Goal: Task Accomplishment & Management: Complete application form

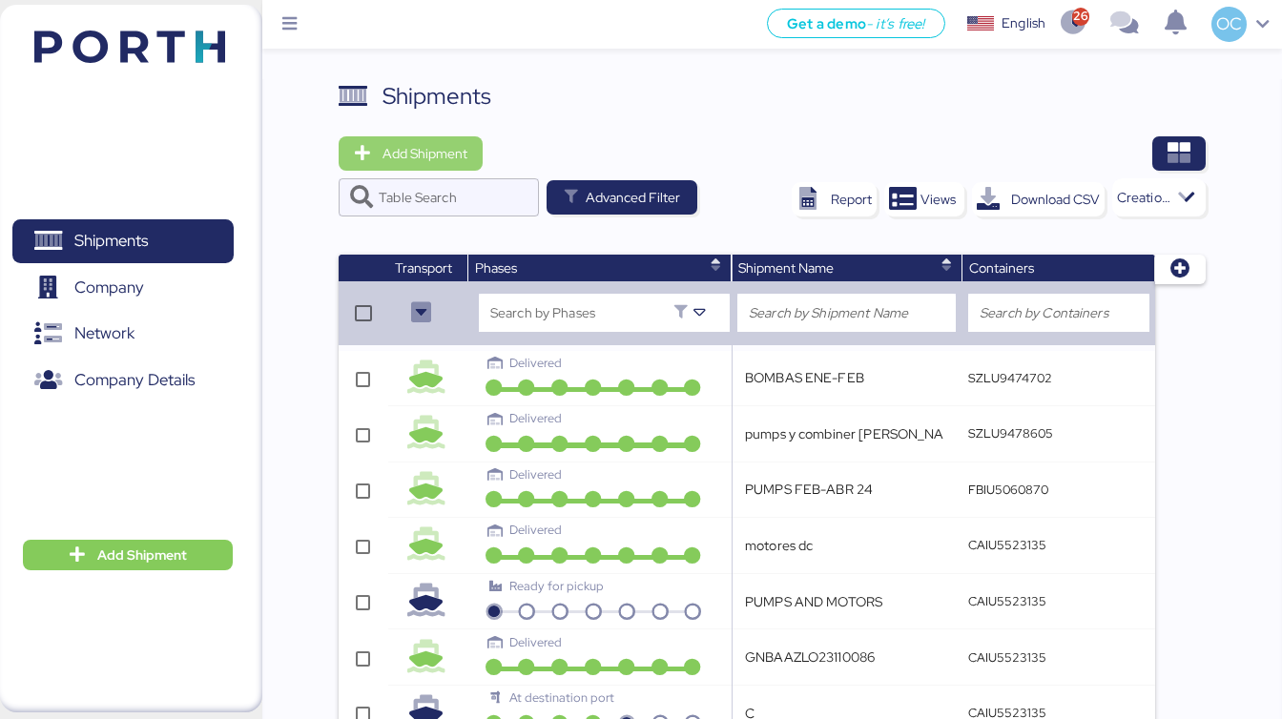
click at [437, 144] on span "Add Shipment" at bounding box center [424, 153] width 85 height 23
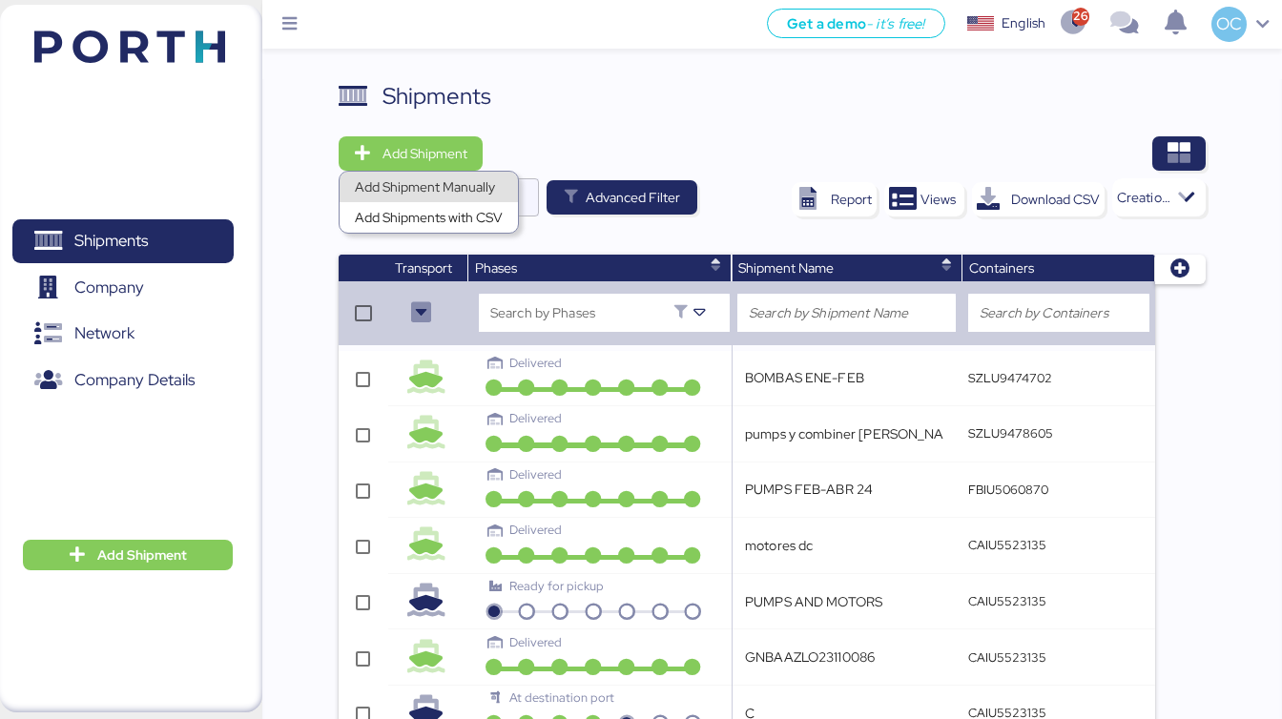
click at [466, 194] on div "Add Shipment Manually" at bounding box center [429, 187] width 148 height 27
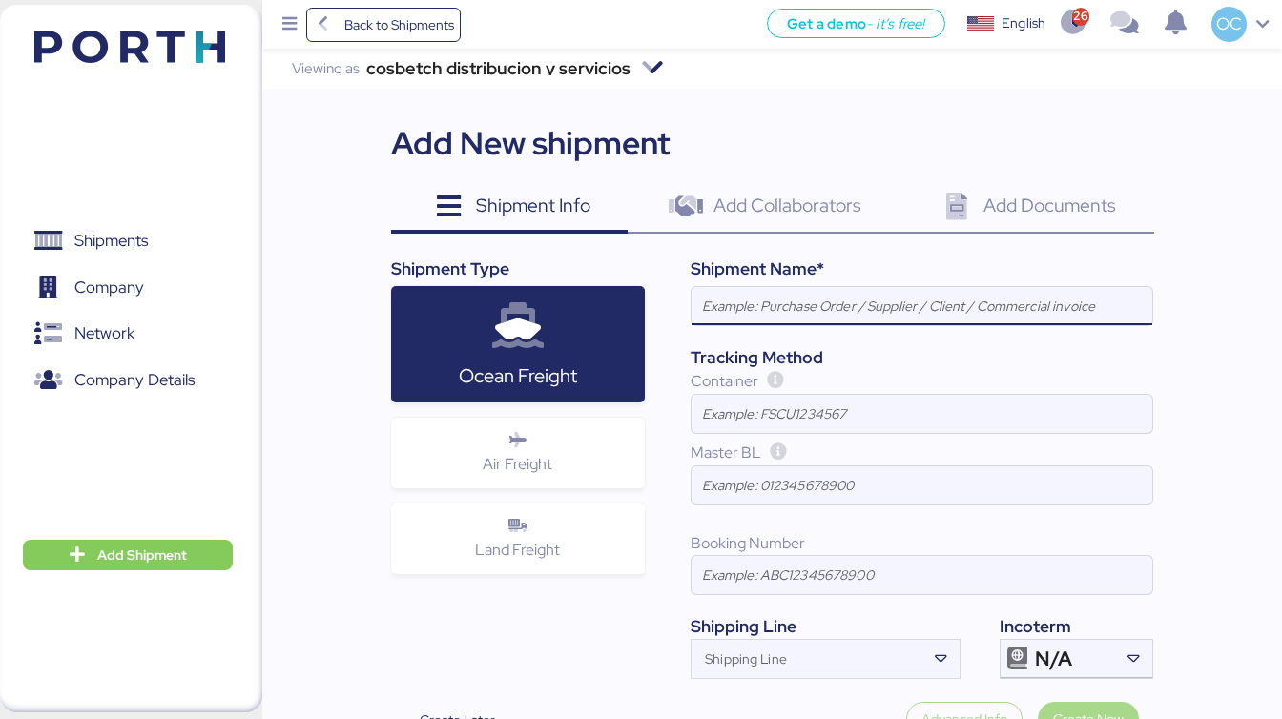
click at [781, 306] on input at bounding box center [921, 306] width 461 height 38
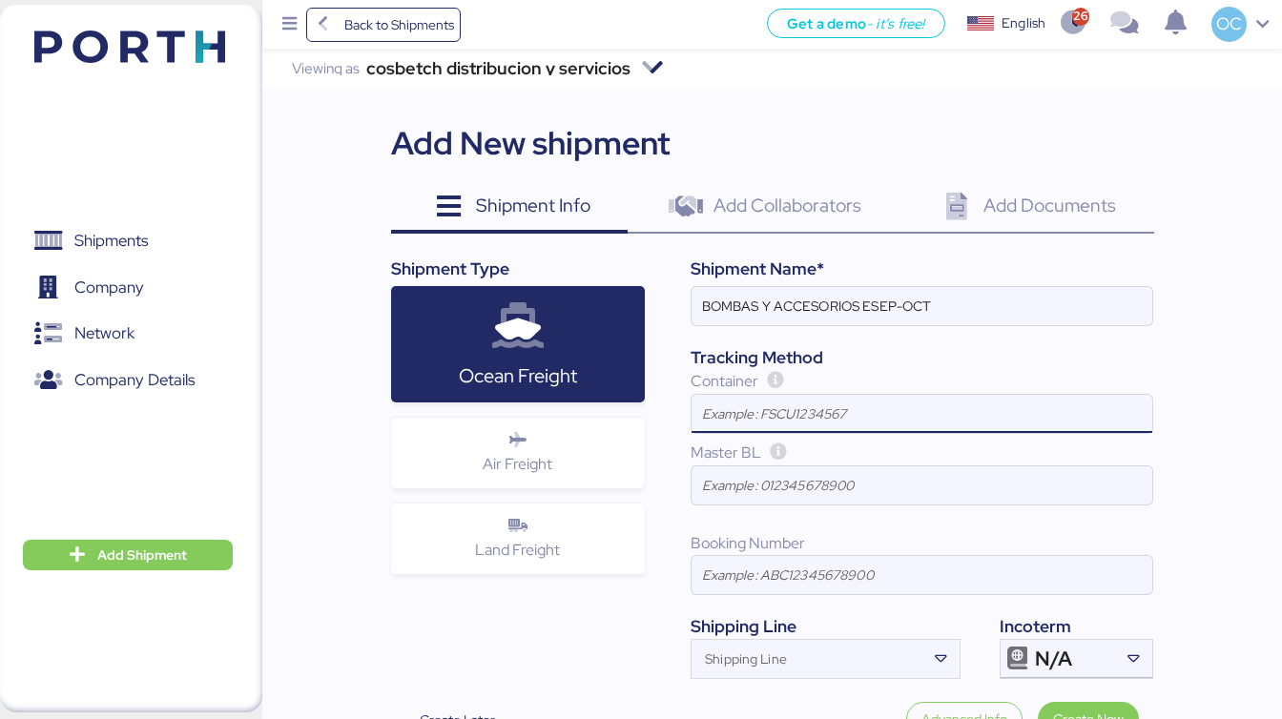
click at [843, 414] on input at bounding box center [921, 414] width 461 height 38
click at [866, 303] on input "BOMBAS Y ACCESORIOS ESEP-OCT" at bounding box center [921, 306] width 461 height 38
type input "BOMBAS Y ACCESORIOS SEP-OCT"
drag, startPoint x: 792, startPoint y: 399, endPoint x: 784, endPoint y: 422, distance: 25.0
click at [792, 399] on input at bounding box center [921, 414] width 461 height 38
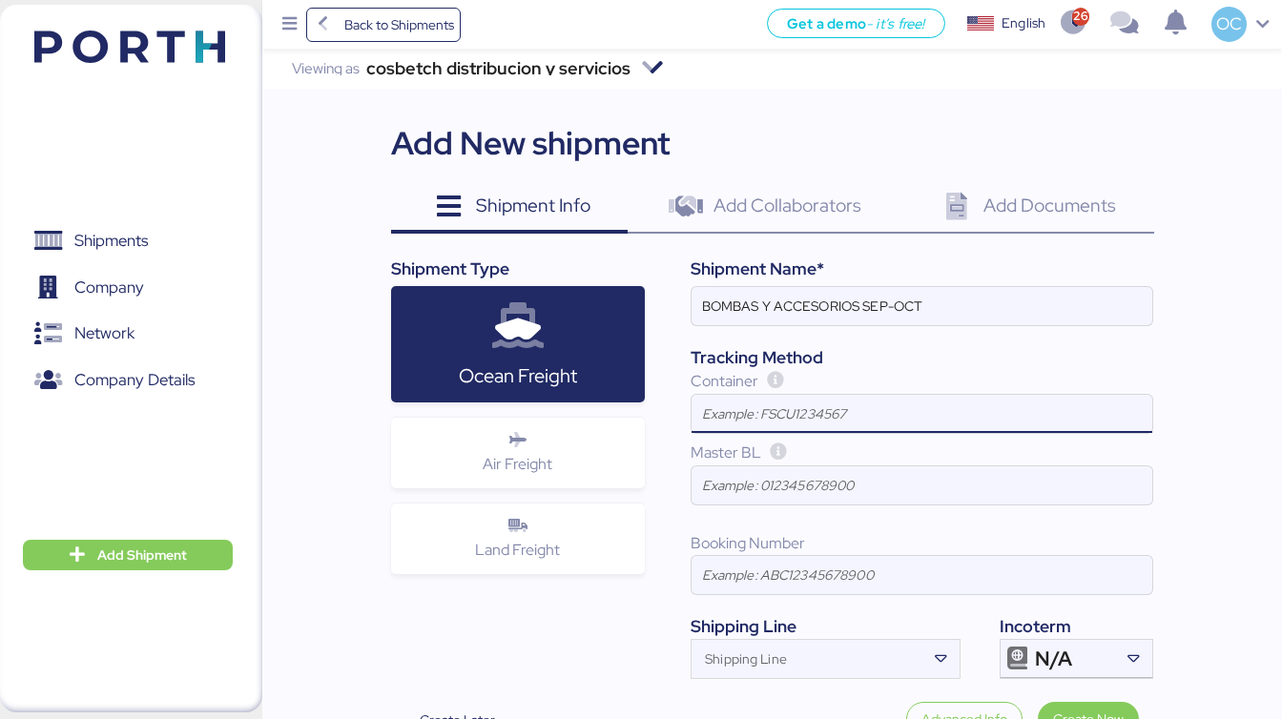
click at [784, 422] on input at bounding box center [921, 414] width 461 height 38
type input "HMMU5544373"
click at [814, 499] on input at bounding box center [921, 485] width 461 height 38
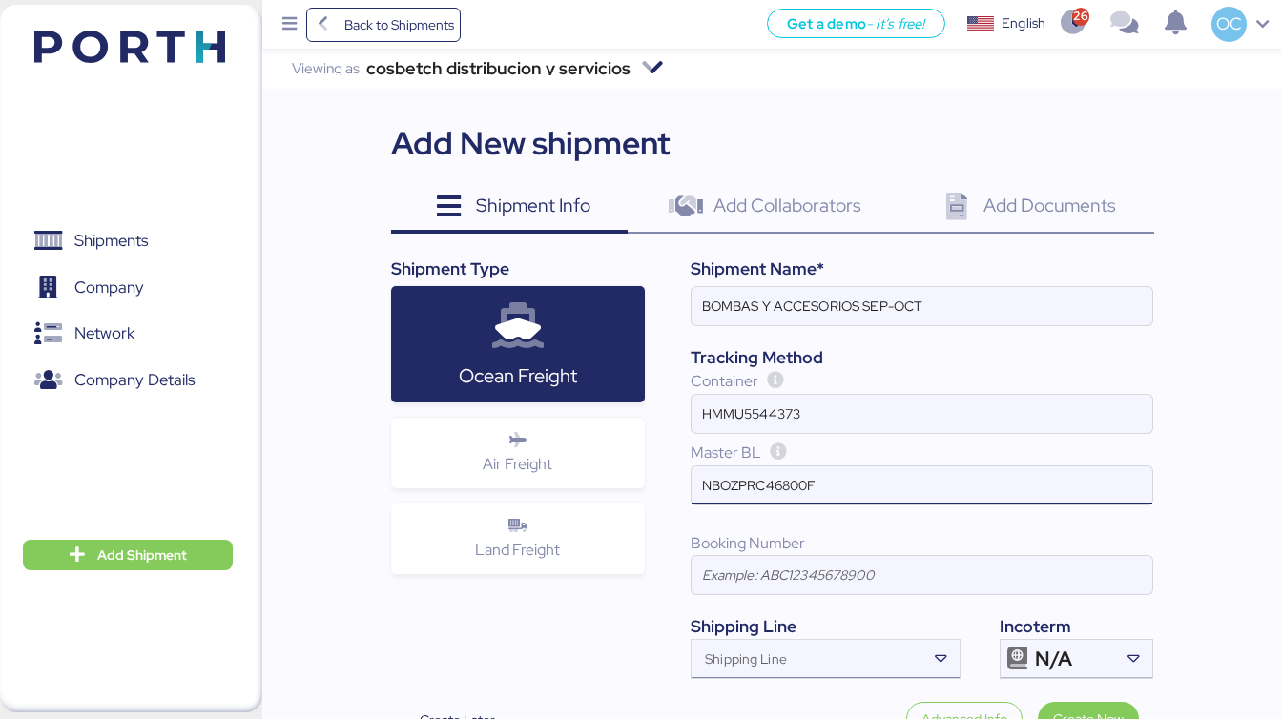
type input "NBOZPRC46800F"
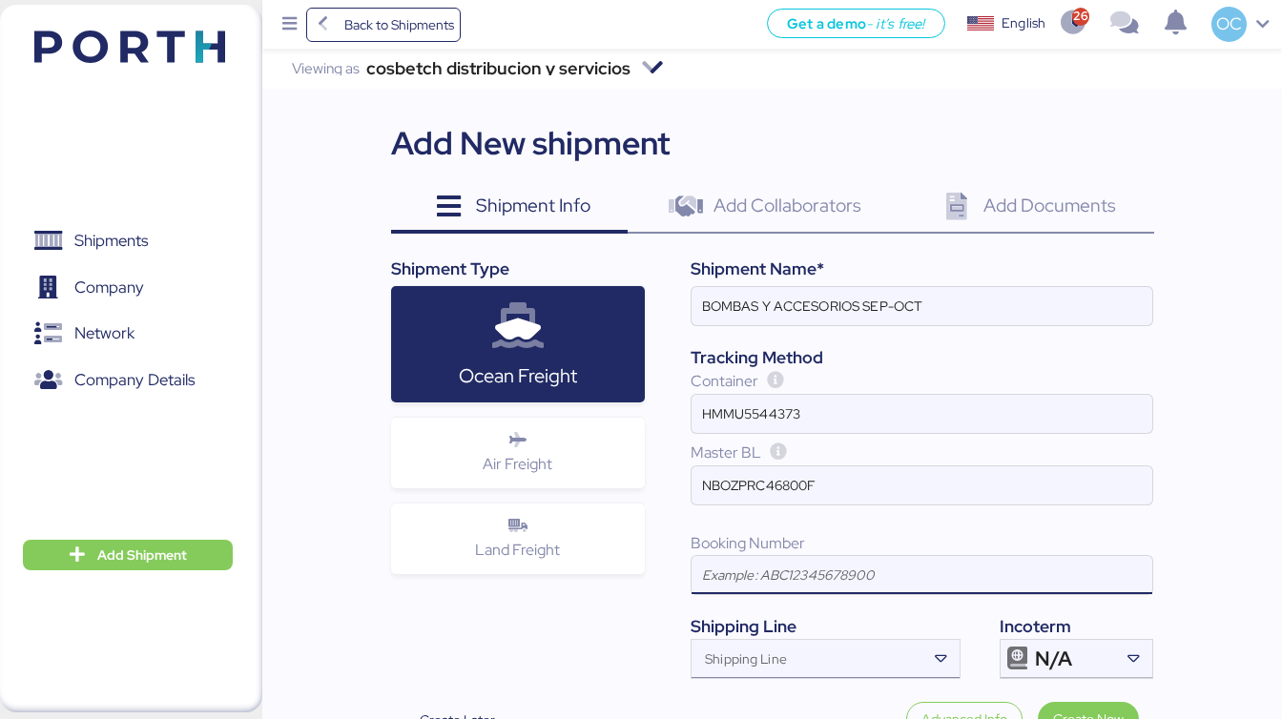
click at [935, 660] on icon at bounding box center [940, 658] width 19 height 19
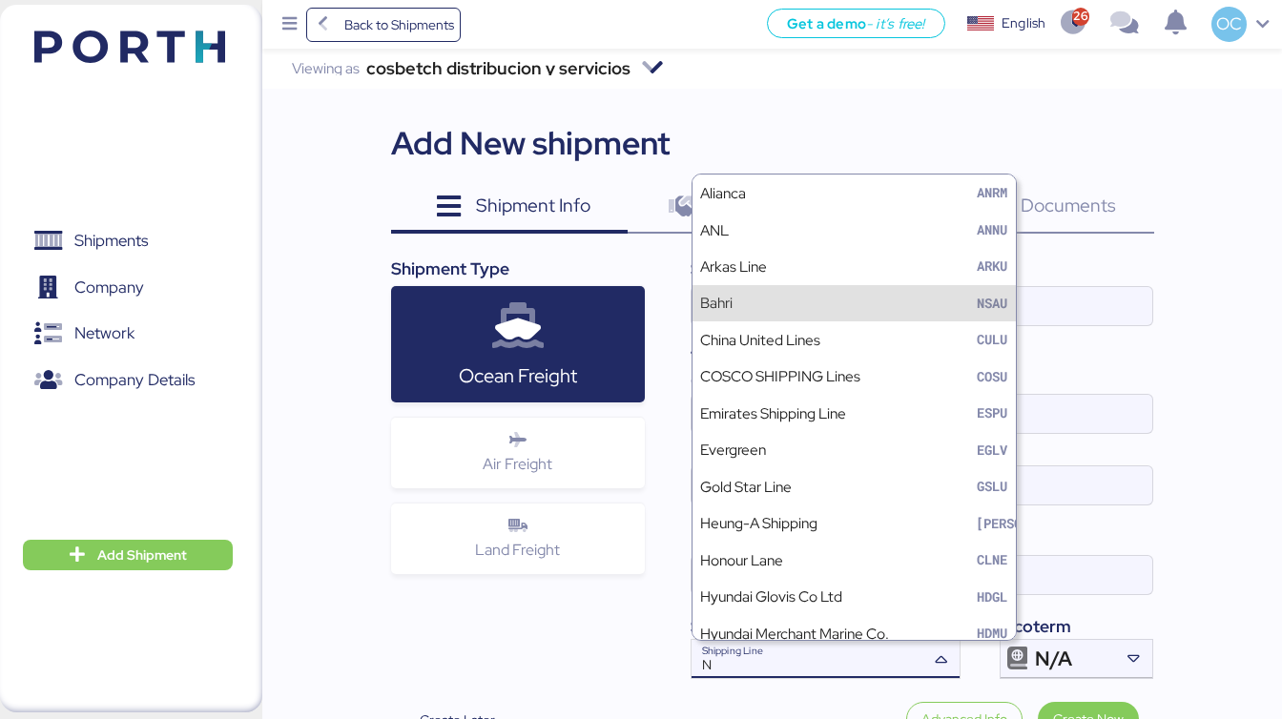
type input "N"
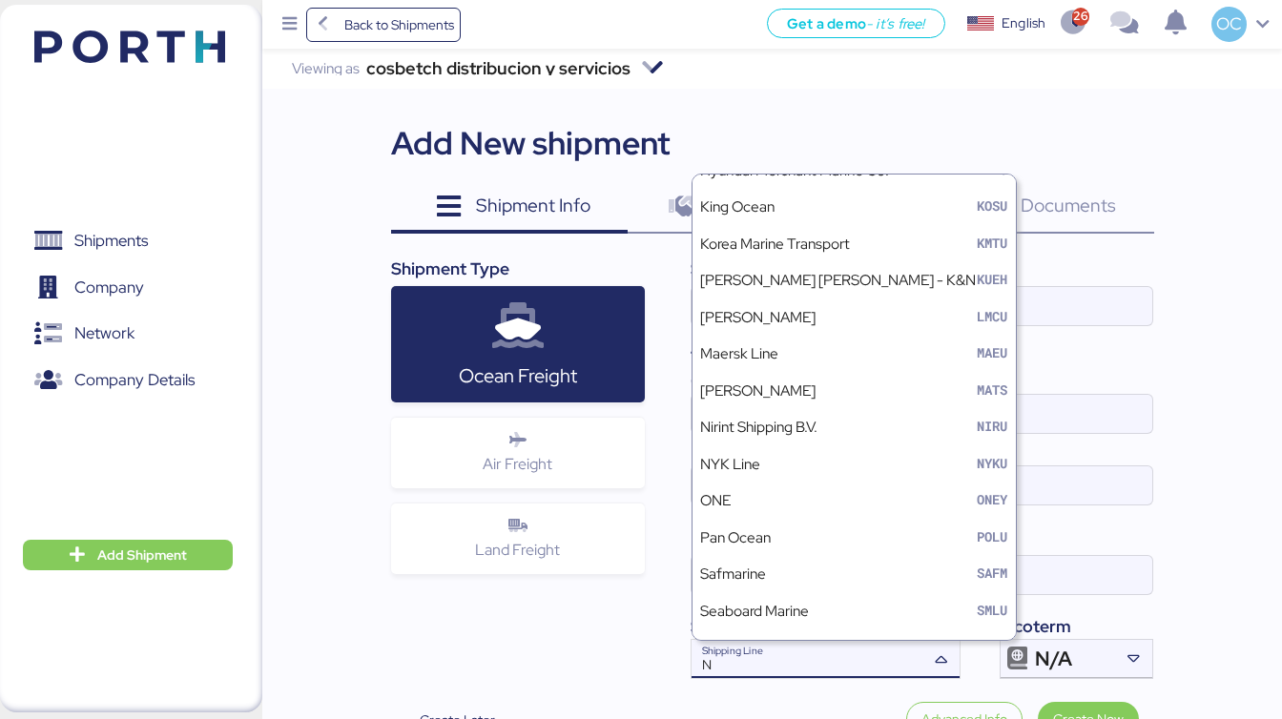
scroll to position [452, 0]
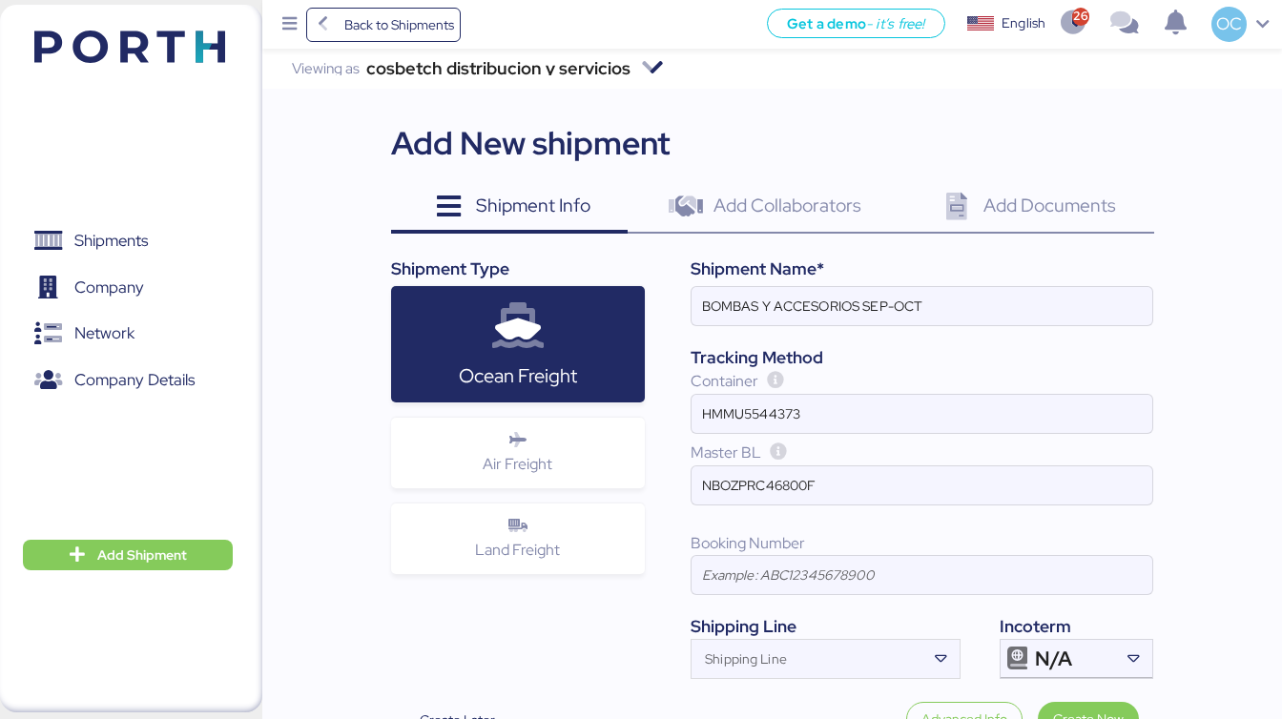
click at [1190, 421] on div "cosbetch distribucion y servicios Viewing as cosbetch distribucion y servicios …" at bounding box center [771, 400] width 1019 height 703
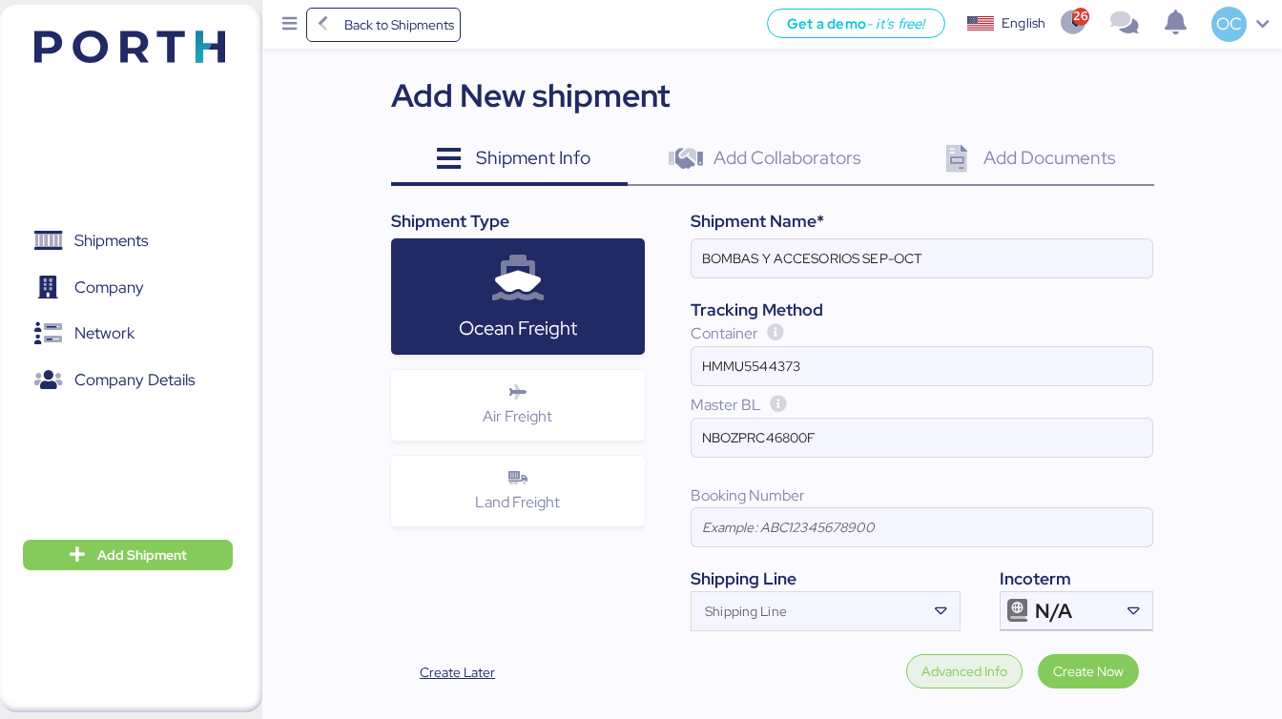
drag, startPoint x: 961, startPoint y: 675, endPoint x: 1142, endPoint y: 674, distance: 181.2
click at [1142, 674] on div "Create Later Advanced Info Create Now" at bounding box center [772, 679] width 763 height 50
click at [1109, 674] on span "Create Now" at bounding box center [1088, 671] width 71 height 23
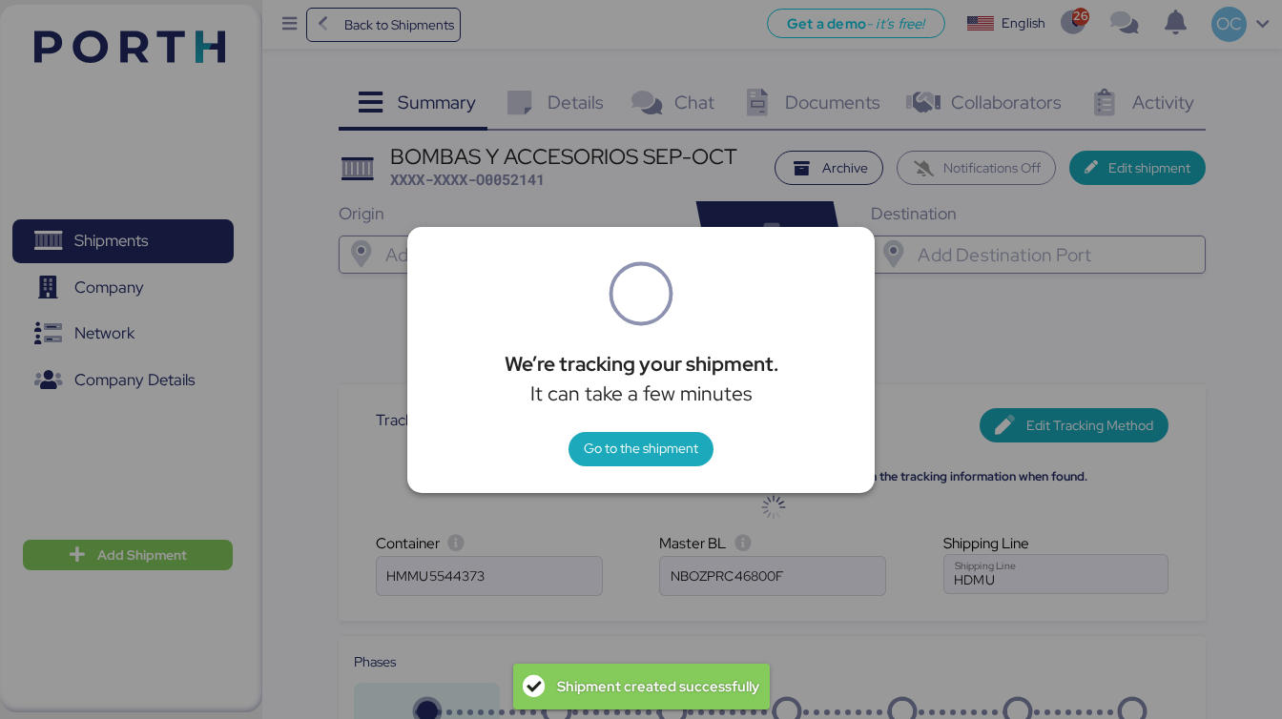
type input "Hyundai Merchant Marine Co."
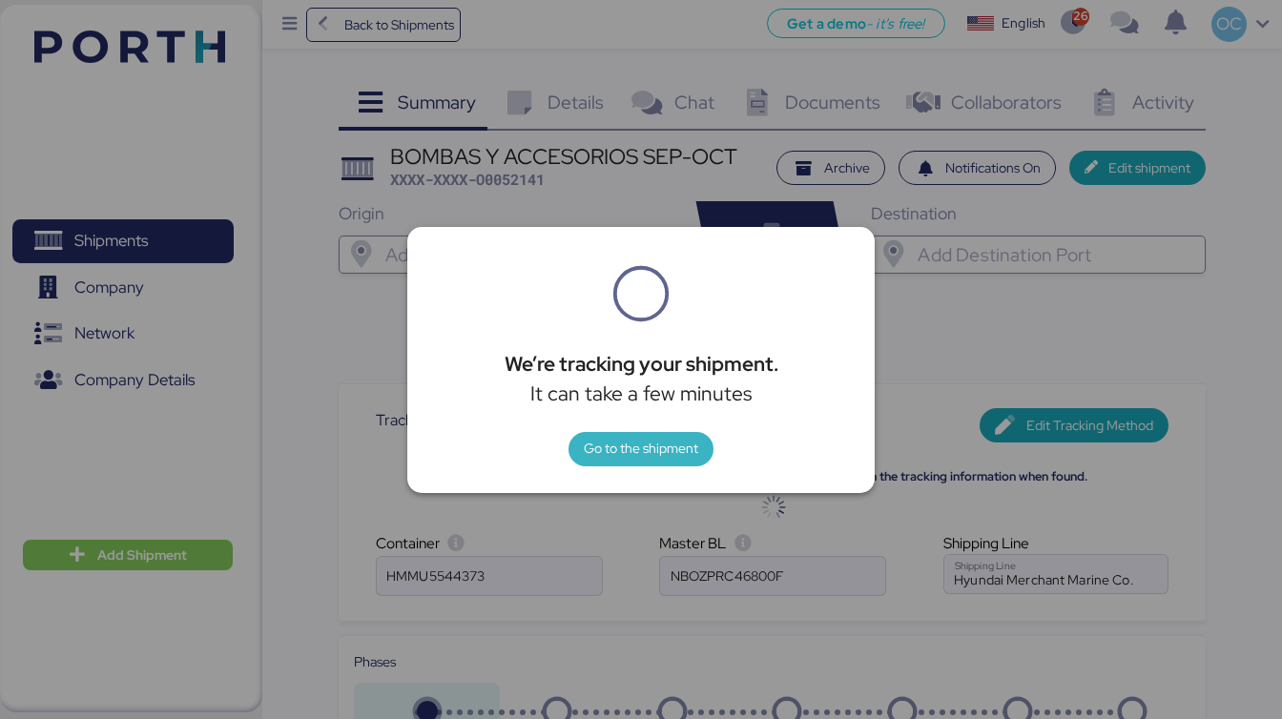
click at [631, 452] on span "Go to the shipment" at bounding box center [641, 448] width 114 height 23
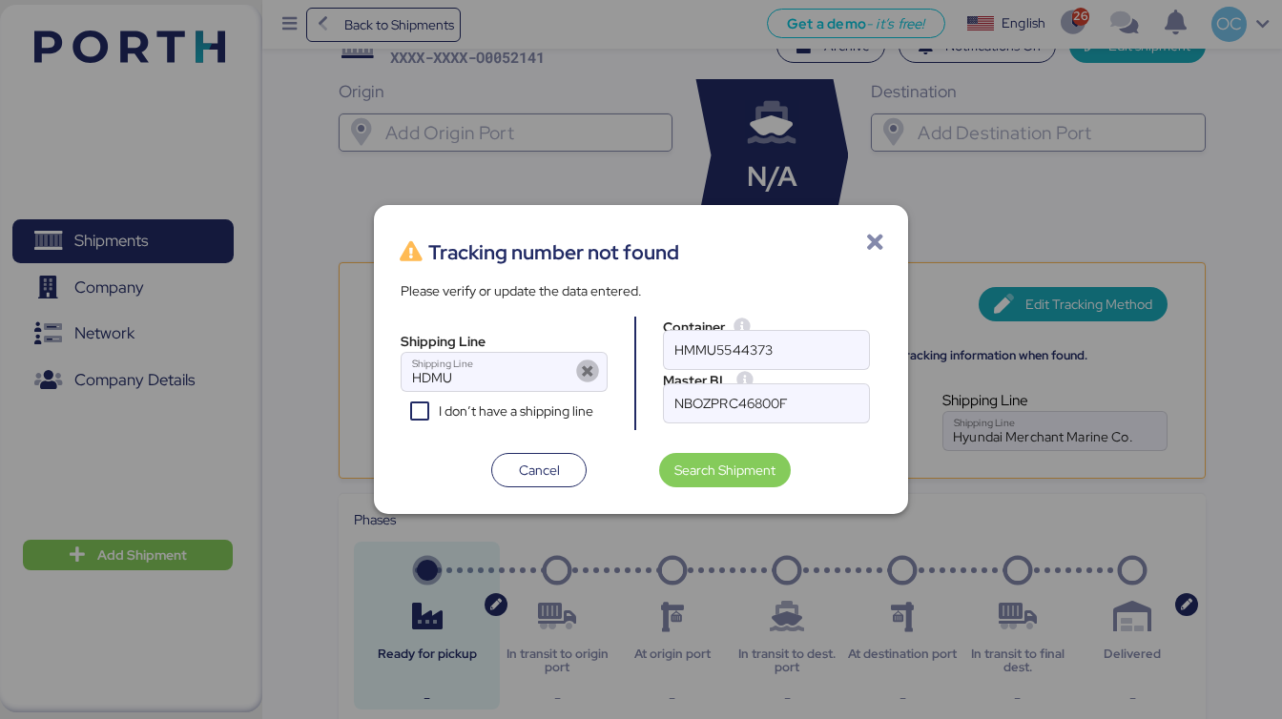
type input "Hyundai Merchant Marine Co."
click at [540, 472] on span "Cancel" at bounding box center [539, 470] width 41 height 23
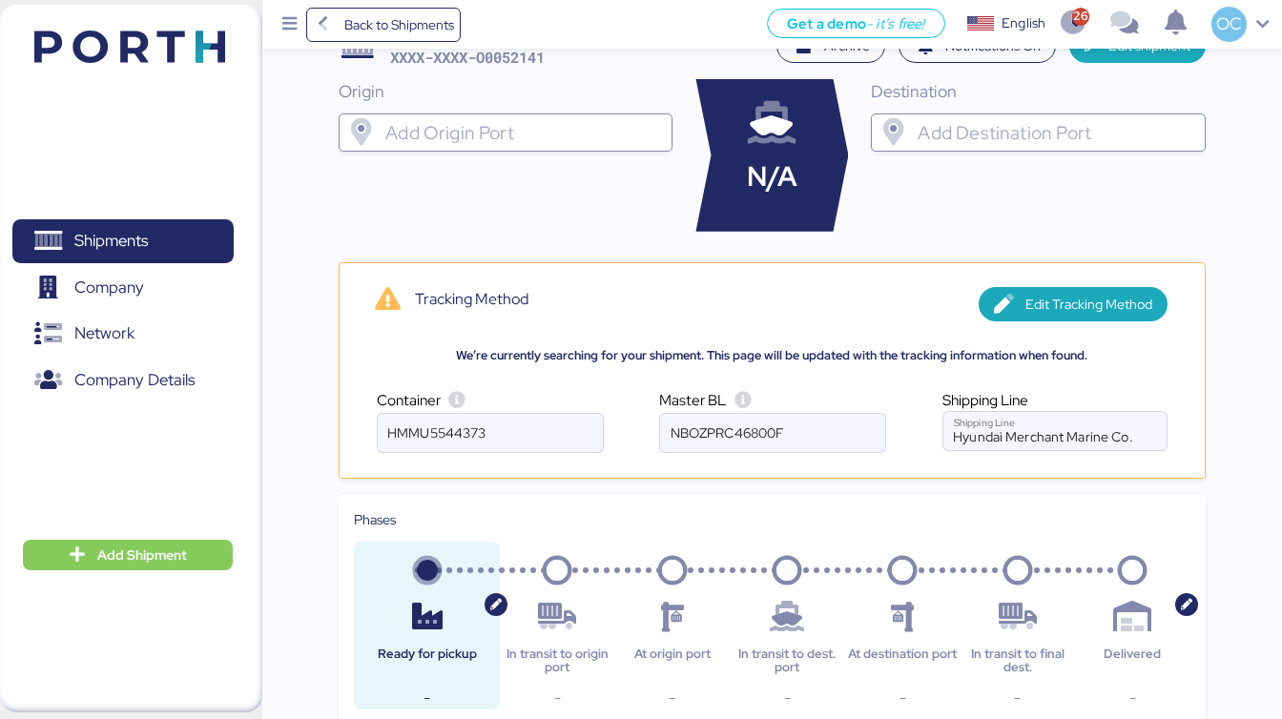
click at [136, 44] on img at bounding box center [129, 47] width 191 height 32
